Goal: Information Seeking & Learning: Understand process/instructions

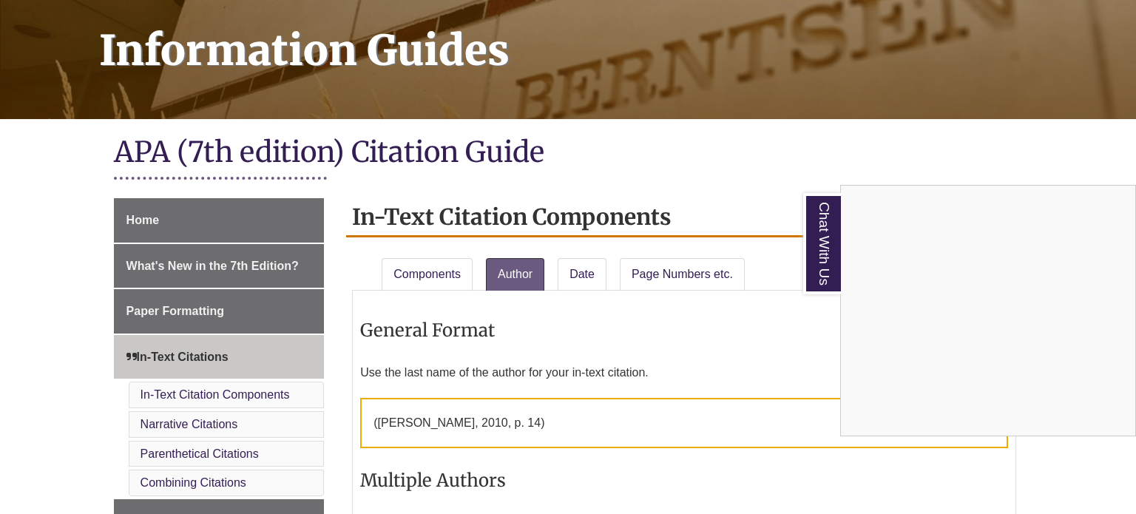
scroll to position [219, 0]
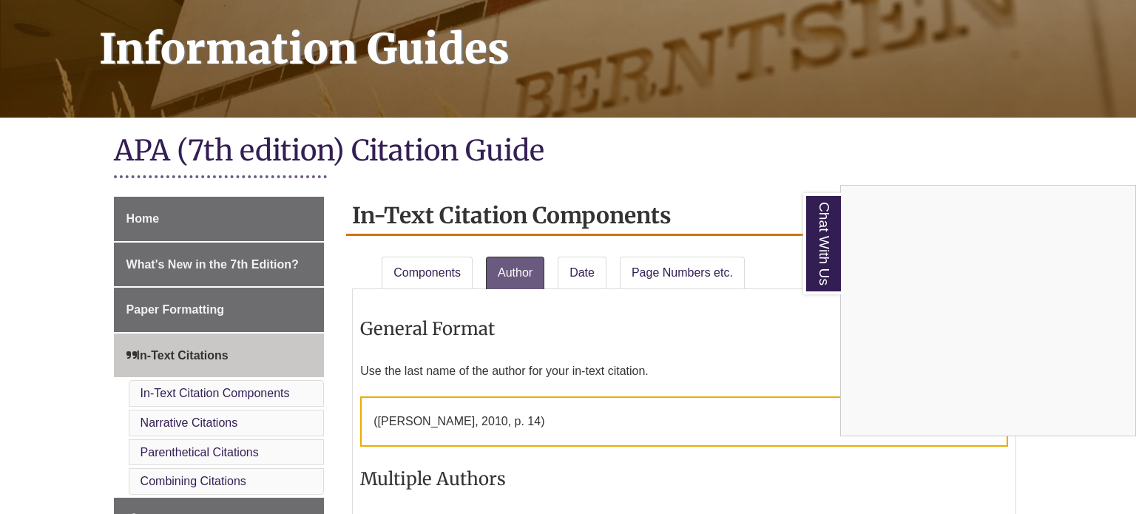
click at [452, 263] on div "Chat With Us" at bounding box center [568, 257] width 1136 height 514
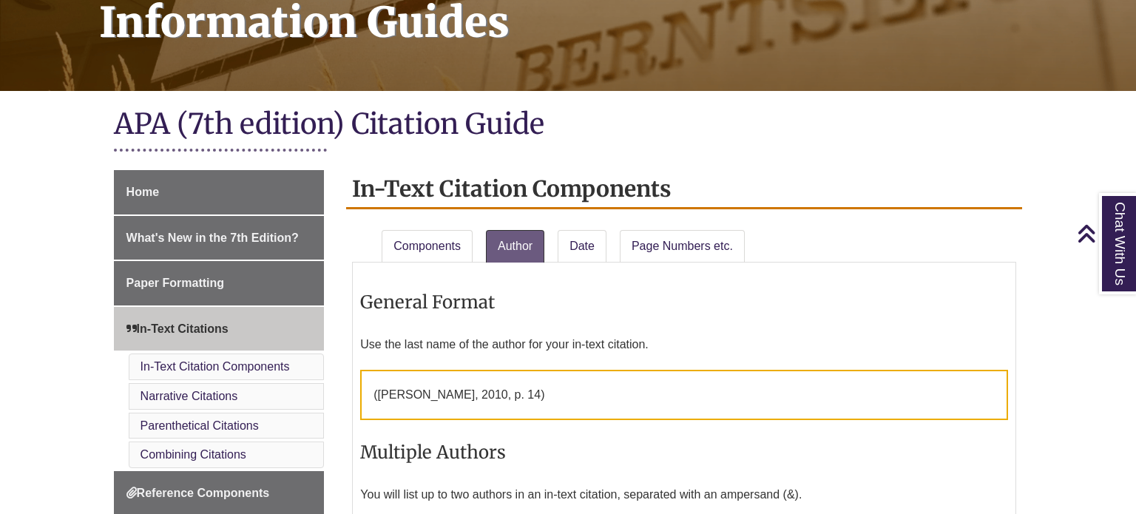
scroll to position [249, 0]
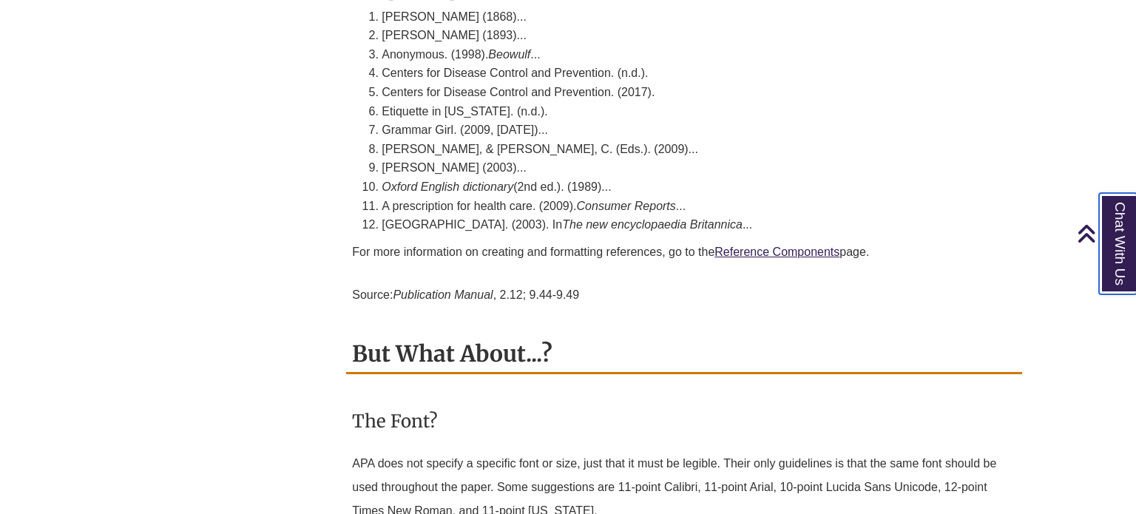
scroll to position [4678, 0]
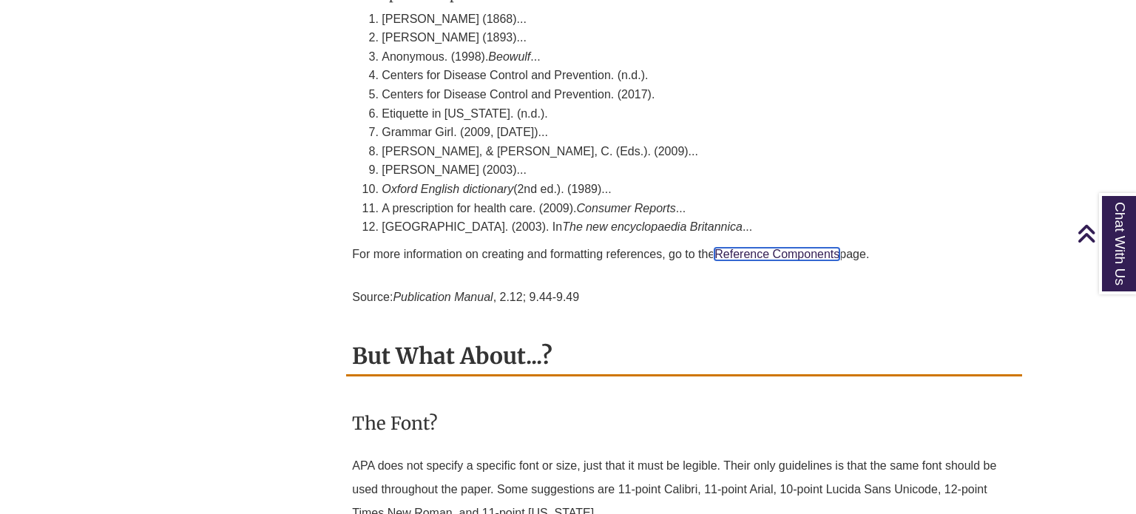
click at [745, 248] on link "Reference Components" at bounding box center [776, 254] width 125 height 13
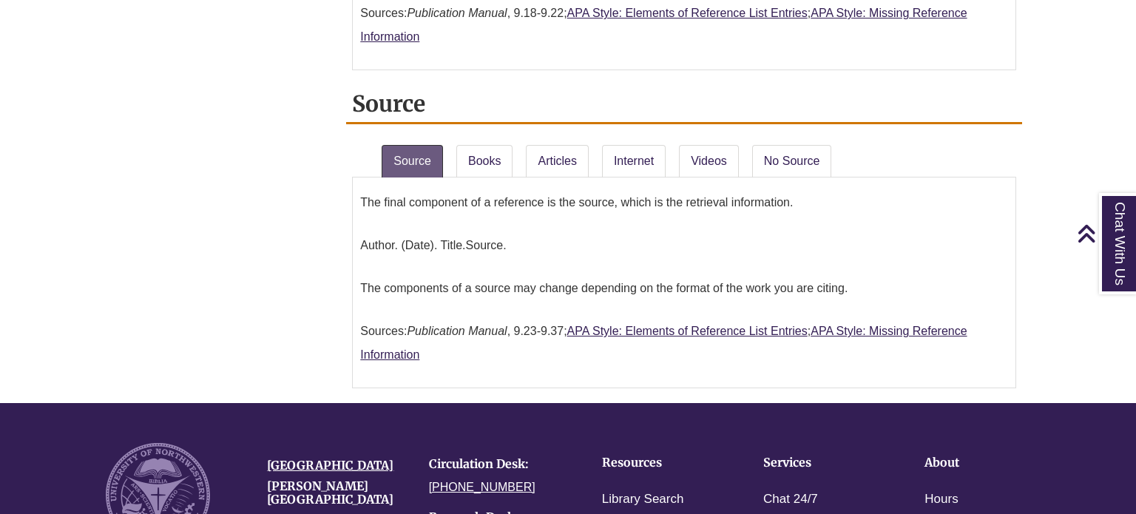
scroll to position [1492, 0]
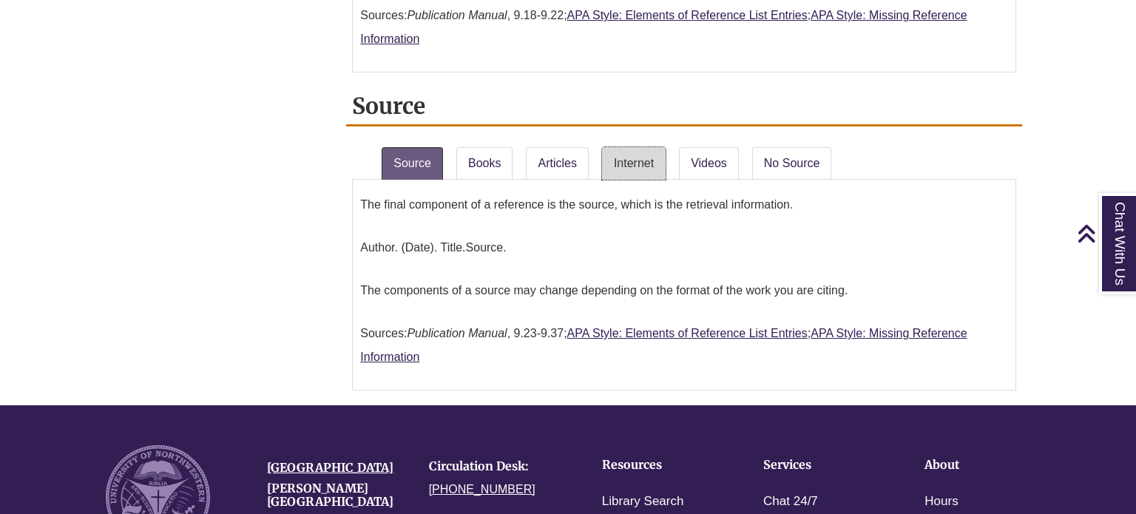
click at [646, 147] on link "Internet" at bounding box center [634, 163] width 64 height 33
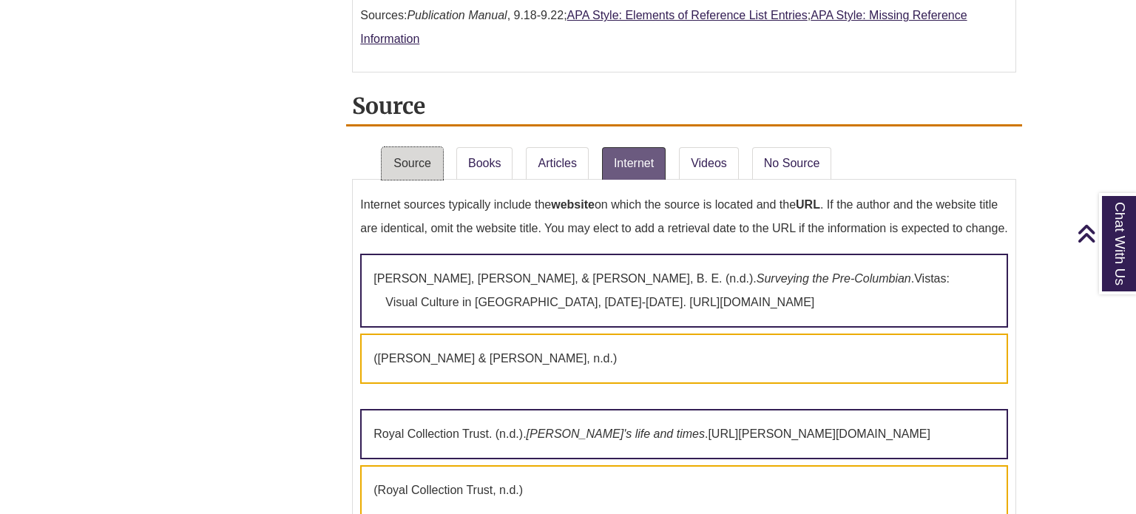
click at [421, 166] on link "Source" at bounding box center [412, 163] width 61 height 33
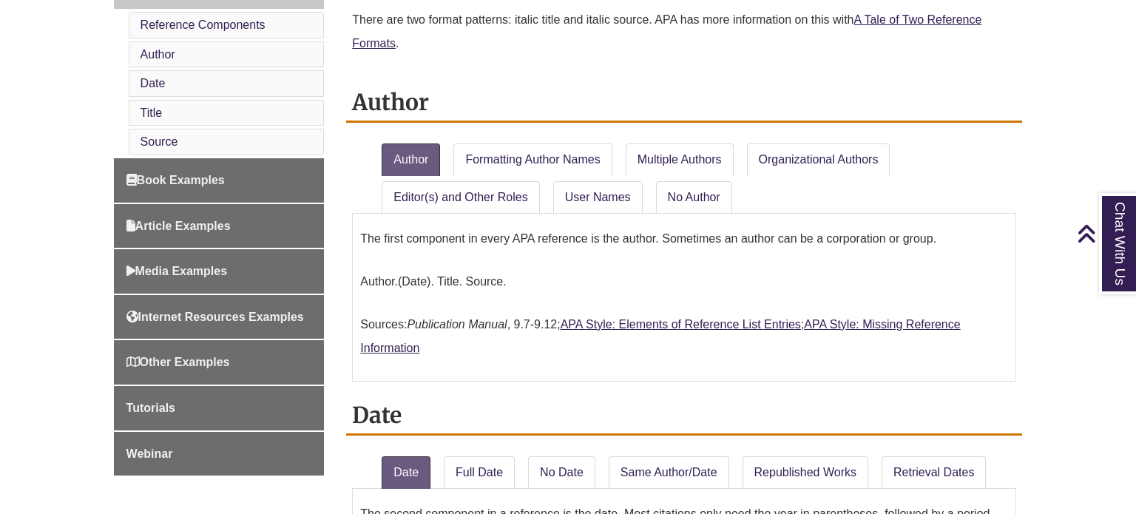
scroll to position [633, 0]
click at [494, 143] on link "Formatting Author Names" at bounding box center [532, 159] width 158 height 33
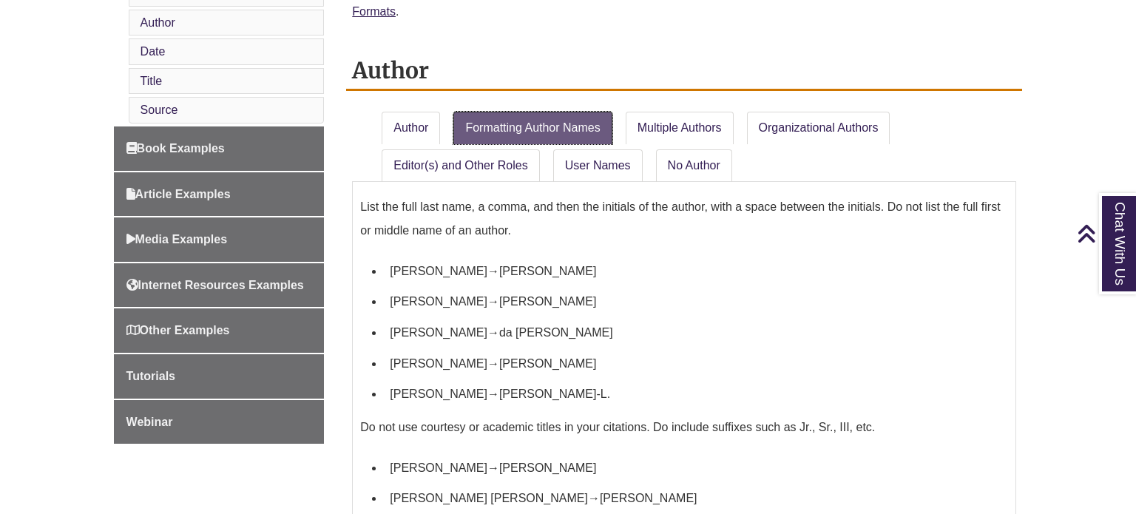
scroll to position [674, 0]
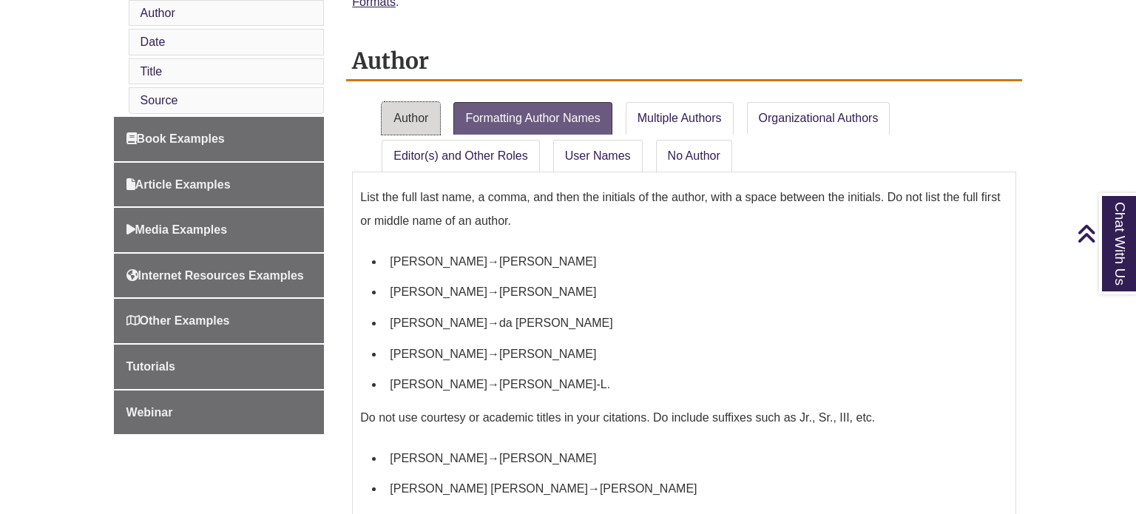
click at [423, 118] on link "Author" at bounding box center [411, 118] width 58 height 33
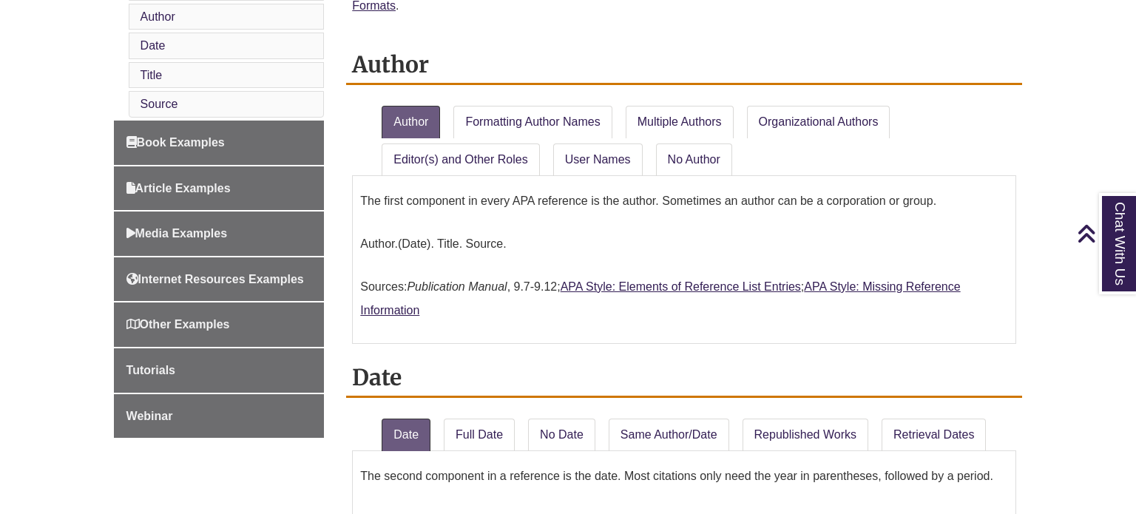
scroll to position [673, 0]
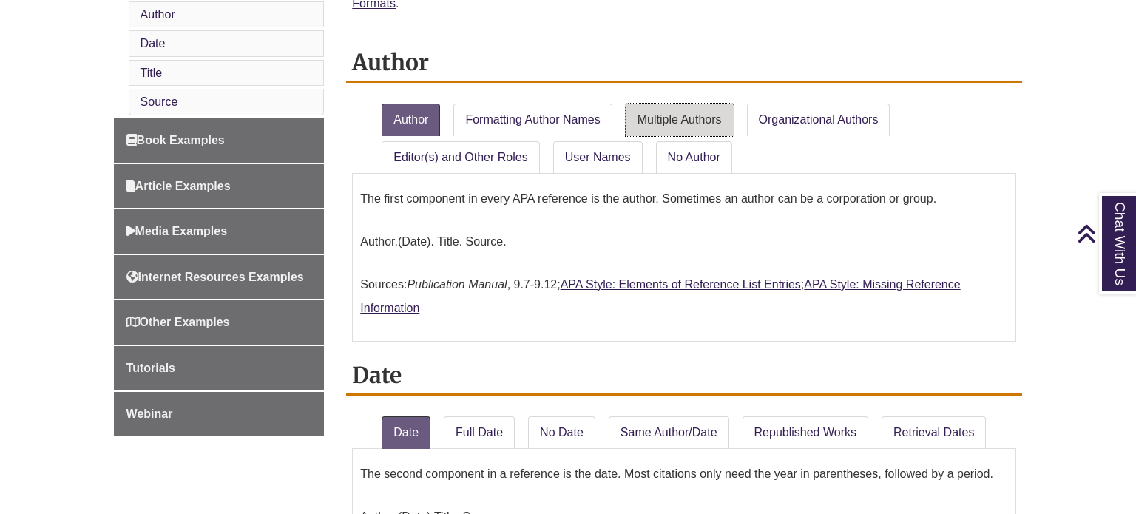
click at [716, 104] on link "Multiple Authors" at bounding box center [680, 120] width 108 height 33
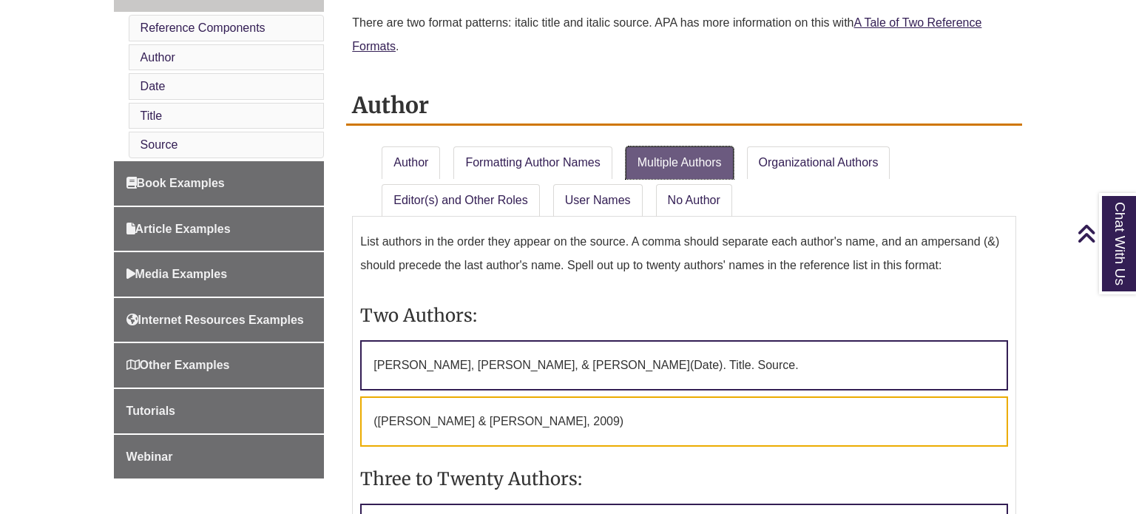
scroll to position [595, 0]
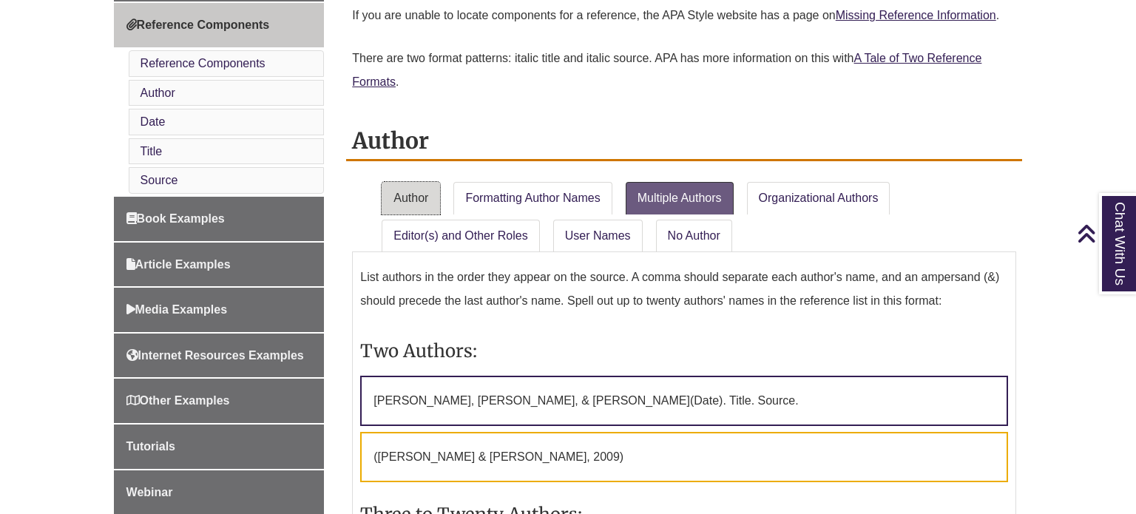
click at [404, 205] on link "Author" at bounding box center [411, 198] width 58 height 33
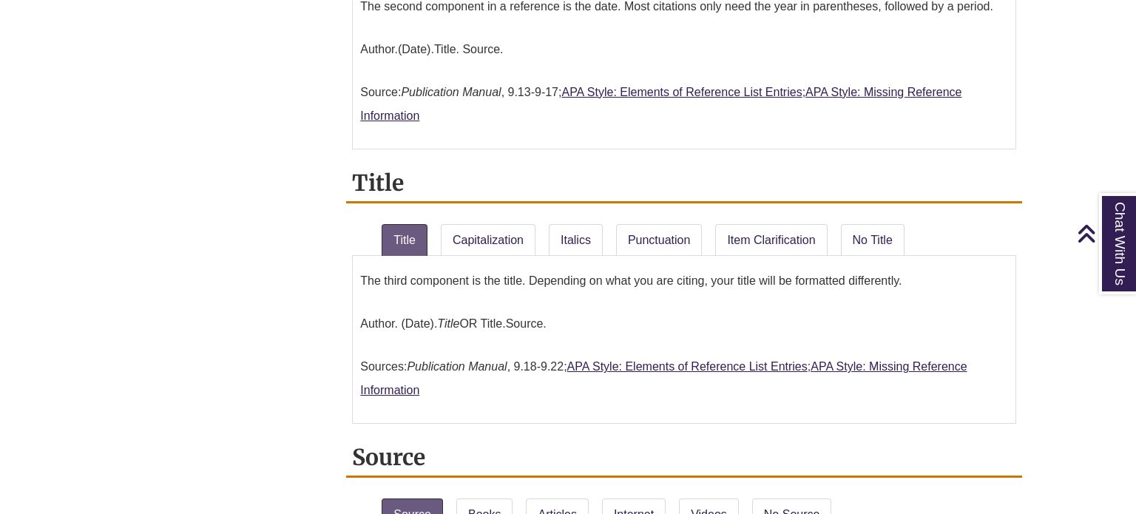
scroll to position [1142, 0]
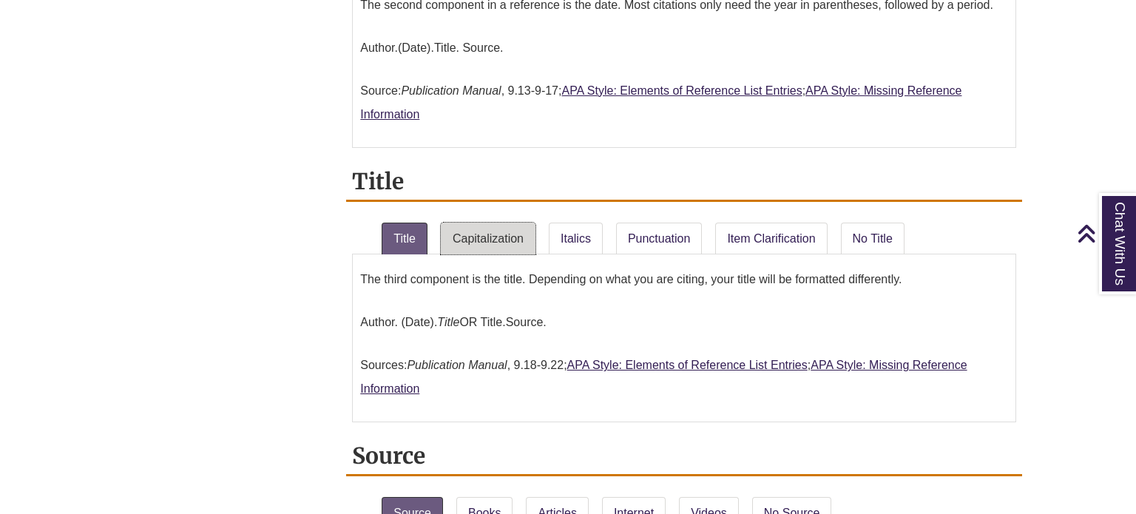
click at [530, 237] on link "Capitalization" at bounding box center [488, 239] width 95 height 33
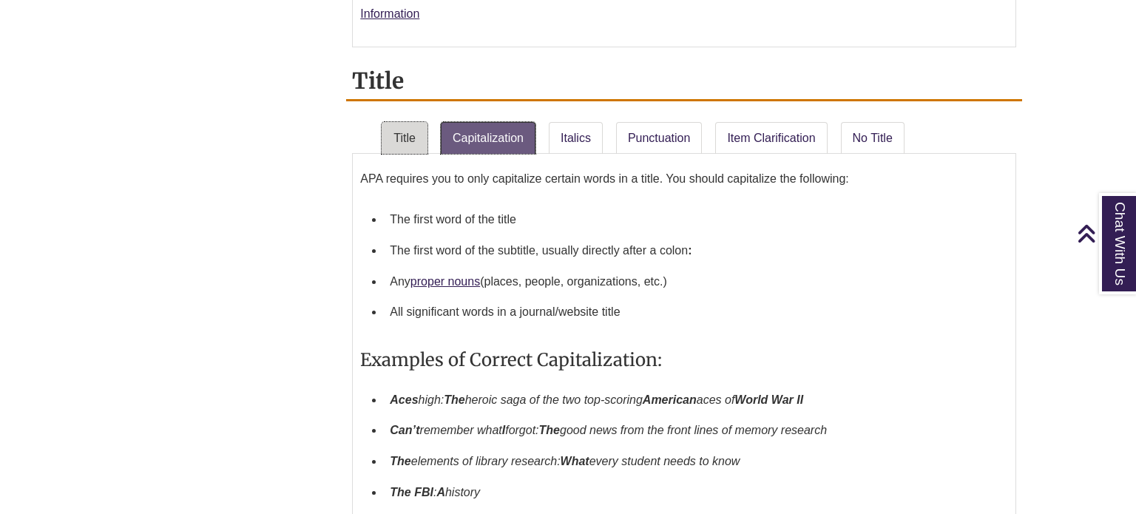
scroll to position [1241, 0]
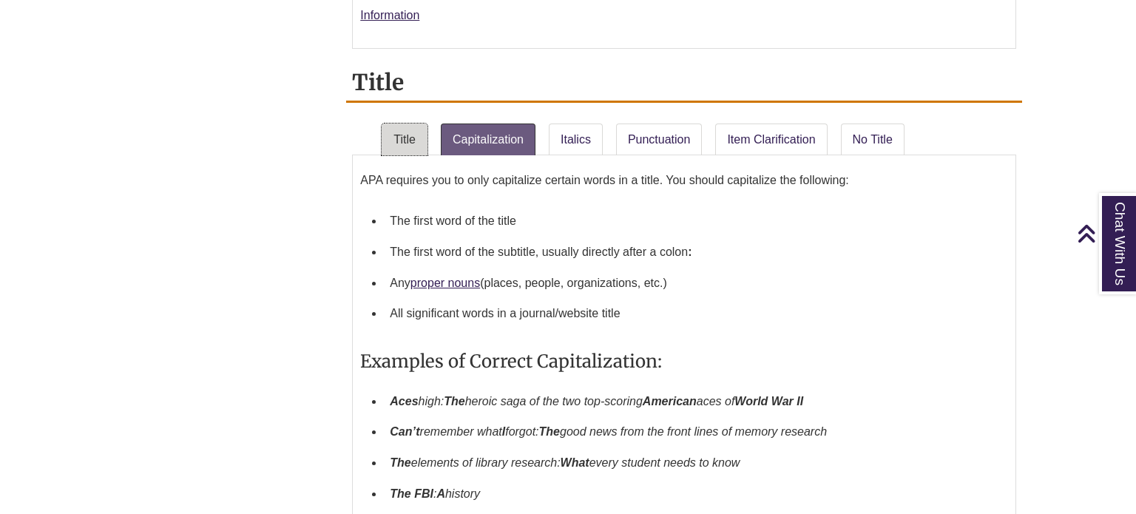
click at [397, 133] on link "Title" at bounding box center [405, 139] width 46 height 33
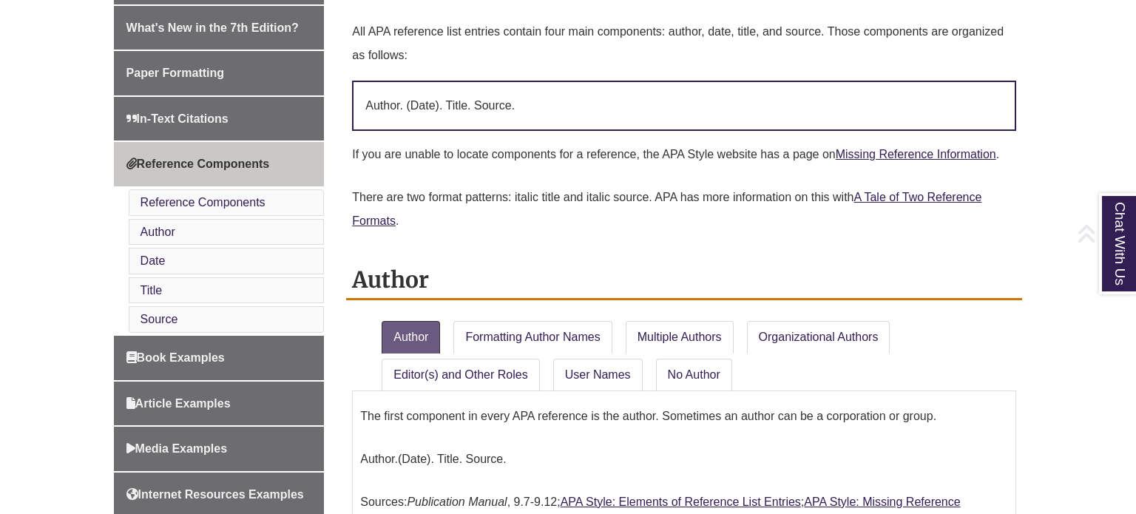
scroll to position [464, 0]
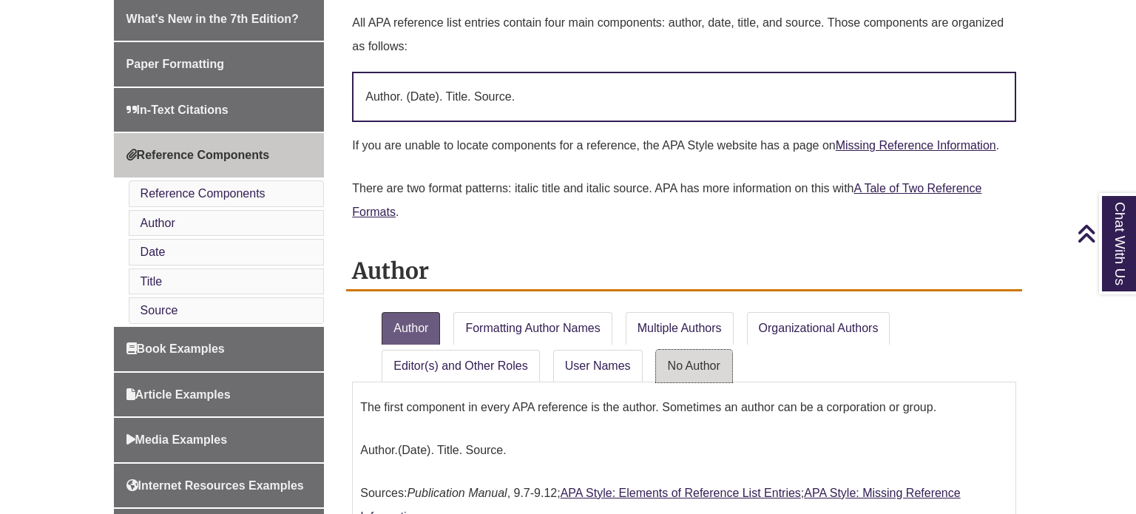
click at [701, 351] on link "No Author" at bounding box center [694, 366] width 76 height 33
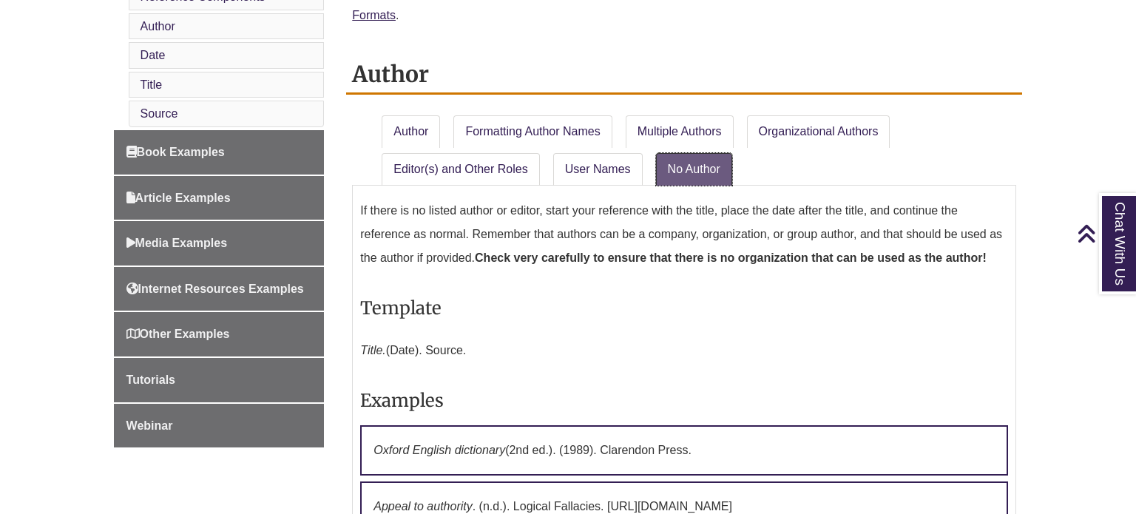
scroll to position [666, 0]
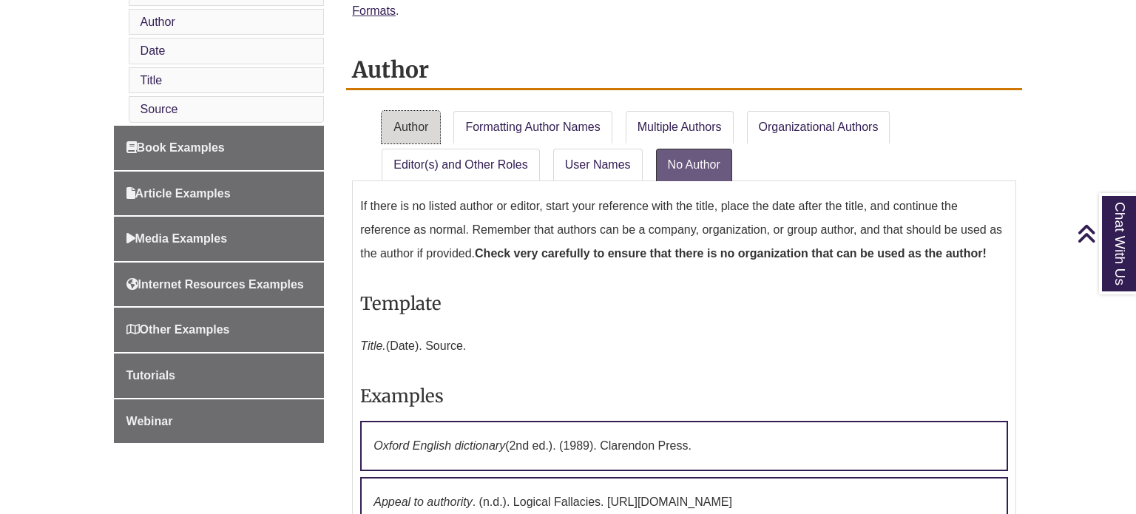
click at [421, 135] on link "Author" at bounding box center [411, 127] width 58 height 33
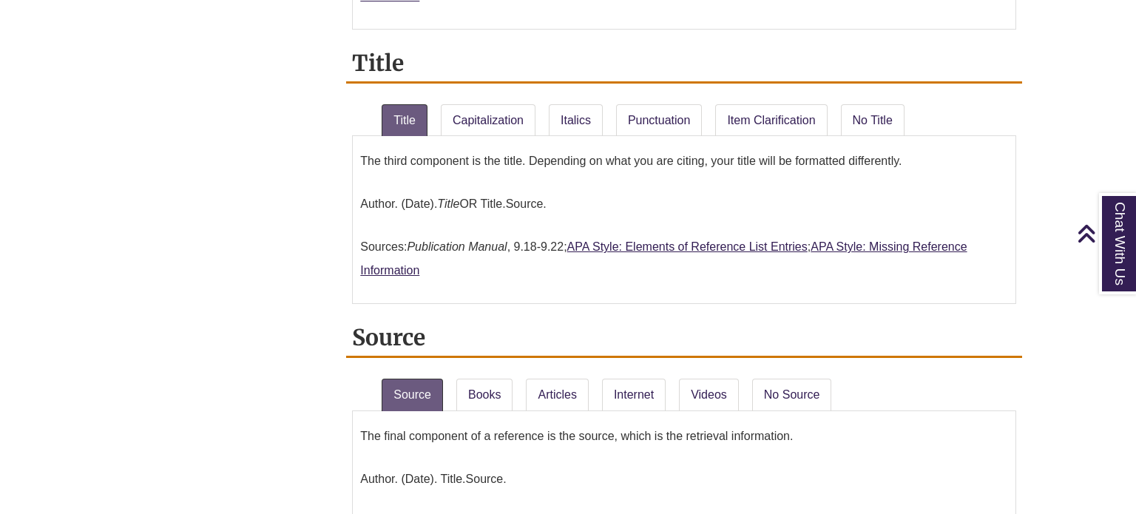
scroll to position [1267, 0]
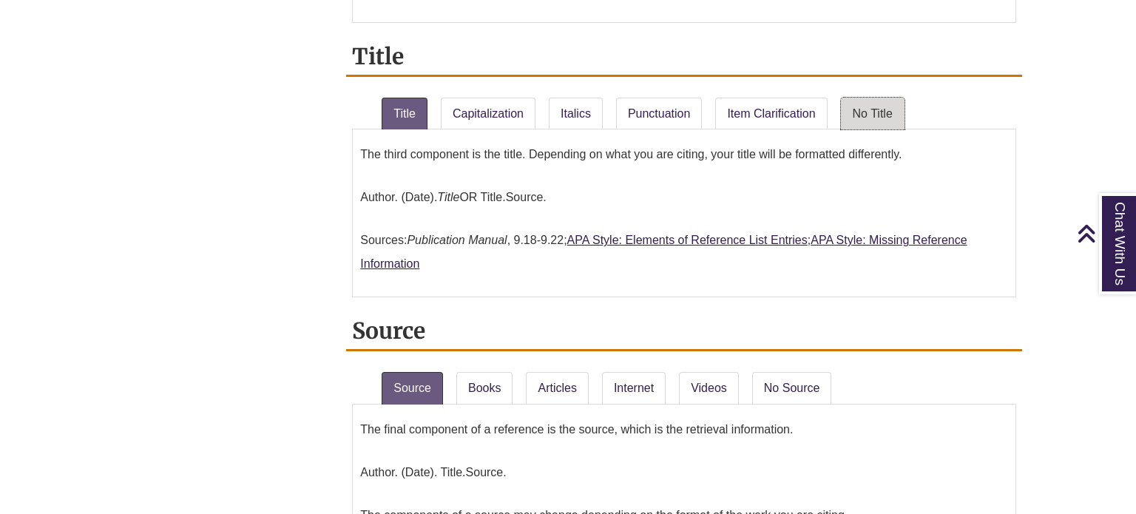
click at [879, 108] on link "No Title" at bounding box center [873, 114] width 64 height 33
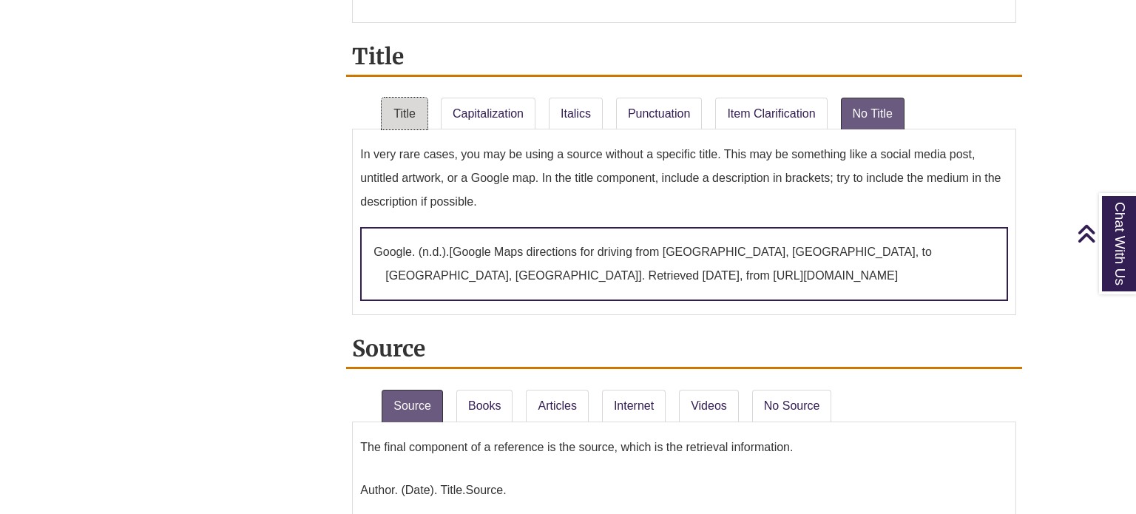
click at [420, 98] on link "Title" at bounding box center [405, 114] width 46 height 33
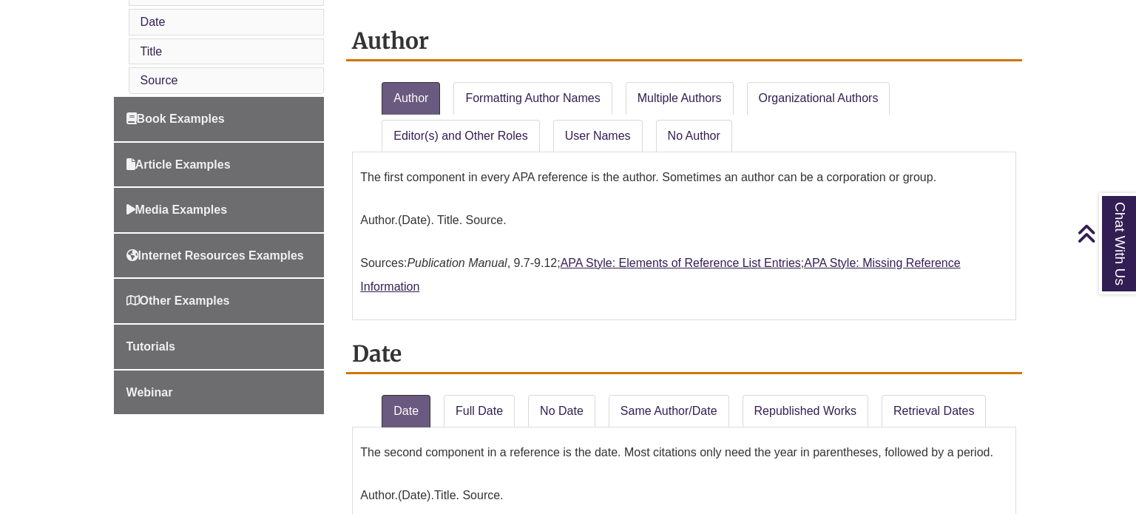
scroll to position [700, 0]
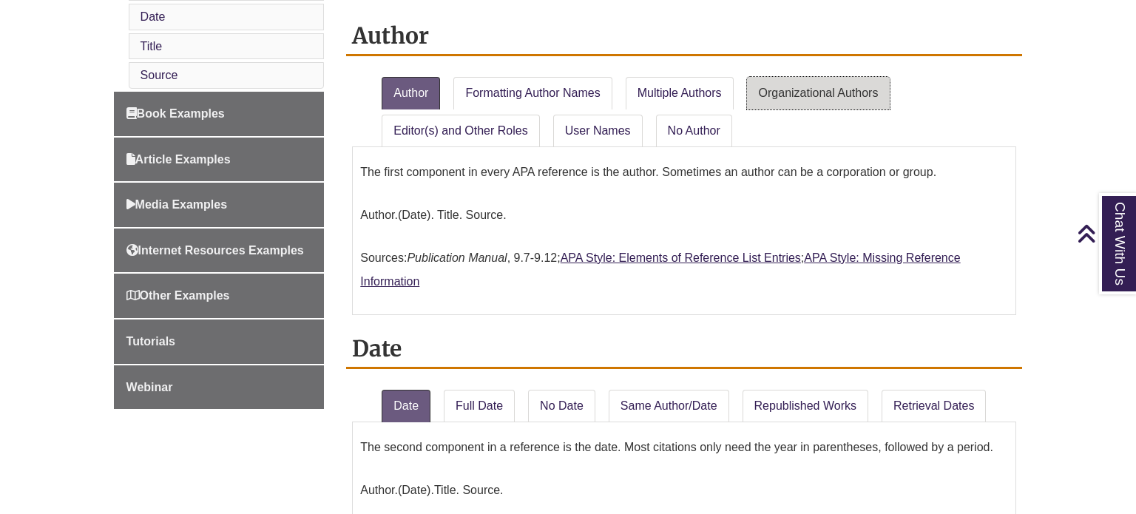
click at [770, 85] on link "Organizational Authors" at bounding box center [818, 93] width 143 height 33
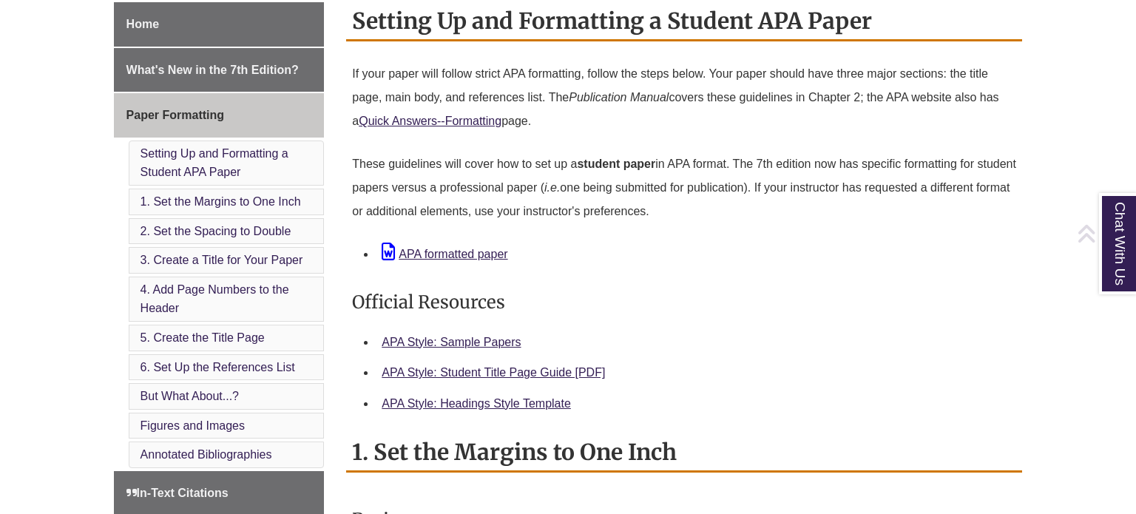
scroll to position [414, 0]
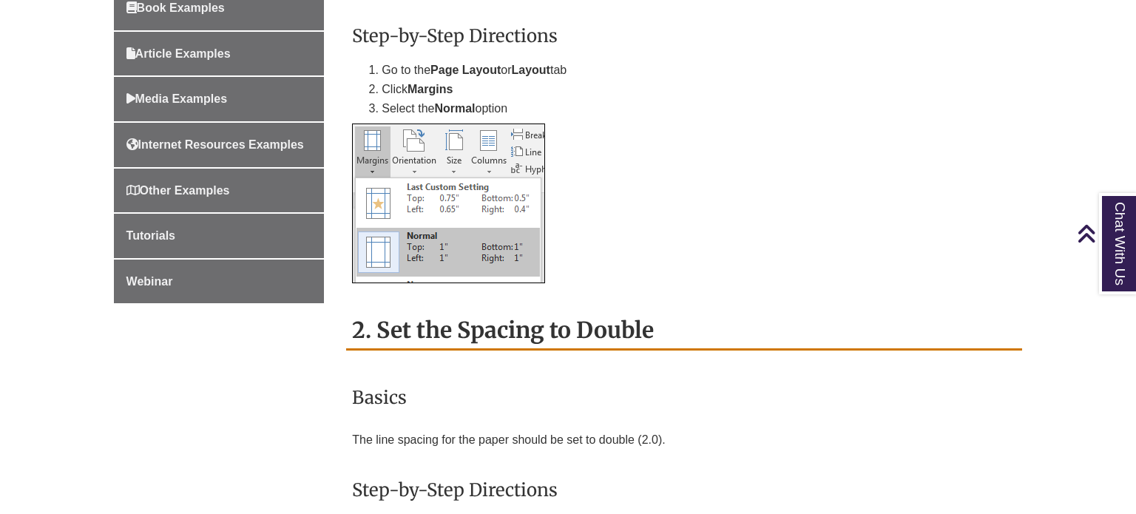
scroll to position [992, 0]
